Goal: Task Accomplishment & Management: Manage account settings

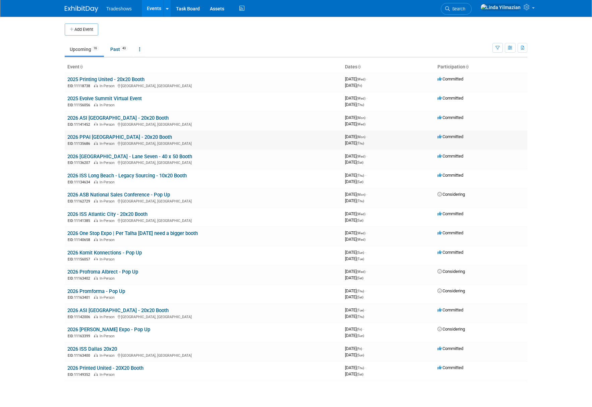
click at [104, 136] on link "2026 PPAI [GEOGRAPHIC_DATA] - 20x20 Booth" at bounding box center [119, 137] width 105 height 6
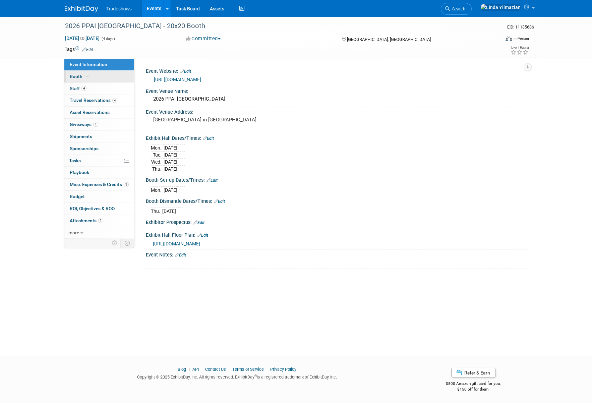
click at [73, 74] on span "Booth" at bounding box center [80, 76] width 20 height 5
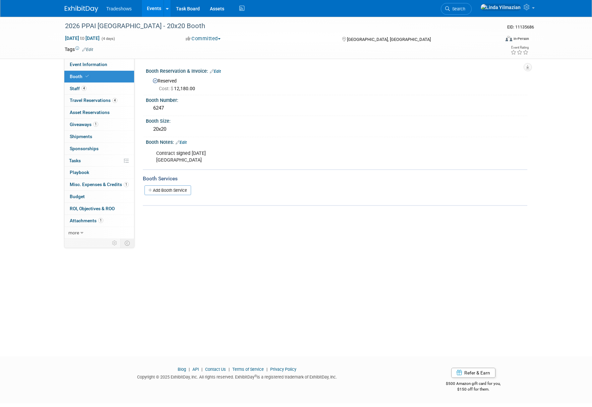
click at [174, 90] on span "Cost: $" at bounding box center [166, 88] width 15 height 5
click at [220, 70] on link "Edit" at bounding box center [215, 71] width 11 height 5
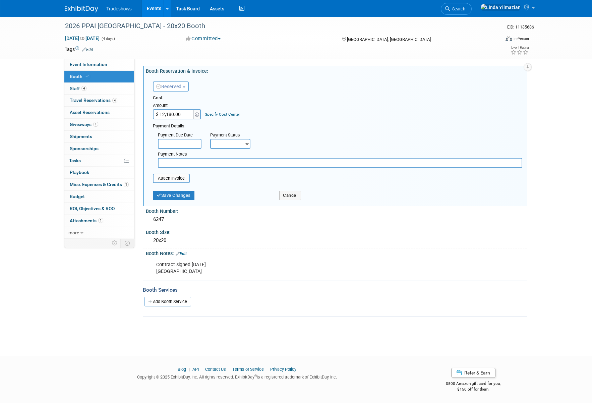
drag, startPoint x: 190, startPoint y: 113, endPoint x: 158, endPoint y: 114, distance: 31.8
click at [158, 114] on input "$ 12,180.00" at bounding box center [174, 114] width 42 height 10
drag, startPoint x: 185, startPoint y: 113, endPoint x: 159, endPoint y: 113, distance: 25.8
click at [159, 113] on input "$ 12,180.00" at bounding box center [174, 114] width 42 height 10
paste input "4,007"
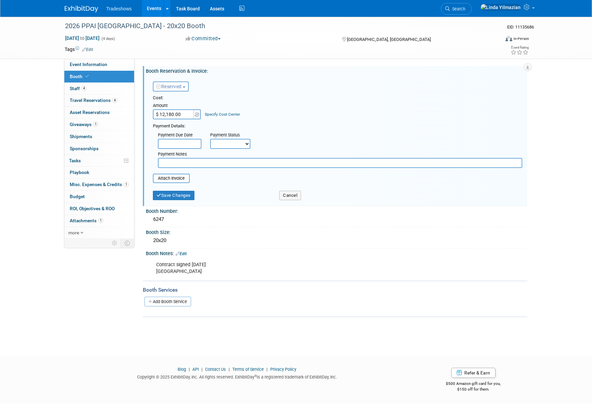
type input "$ 14,007.00"
click at [167, 198] on button "Save Changes" at bounding box center [174, 195] width 42 height 9
